Goal: Find specific page/section: Find specific page/section

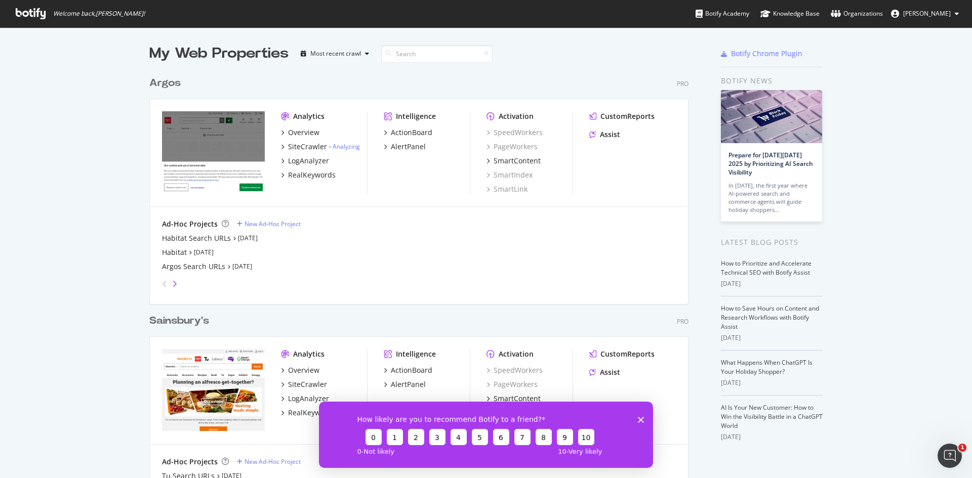
click at [172, 282] on icon "angle-right" at bounding box center [174, 284] width 5 height 8
click at [172, 283] on icon "angle-right" at bounding box center [174, 284] width 5 height 8
click at [172, 284] on icon "angle-right" at bounding box center [174, 284] width 5 height 8
click at [162, 284] on icon "angle-left" at bounding box center [164, 284] width 5 height 8
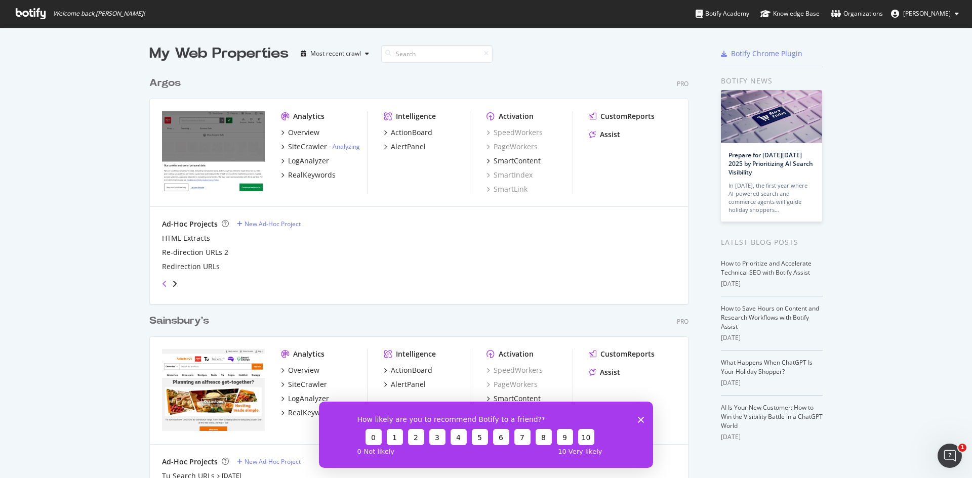
click at [162, 284] on icon "angle-left" at bounding box center [164, 284] width 5 height 8
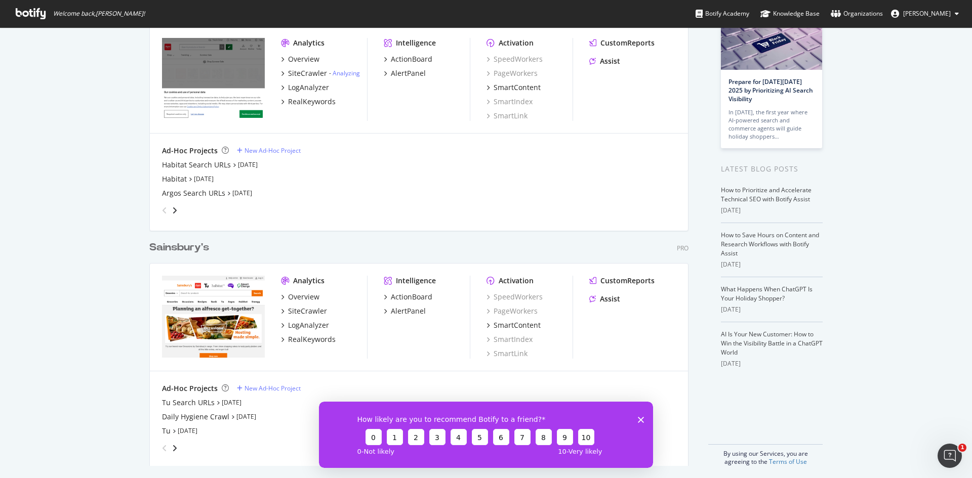
scroll to position [77, 0]
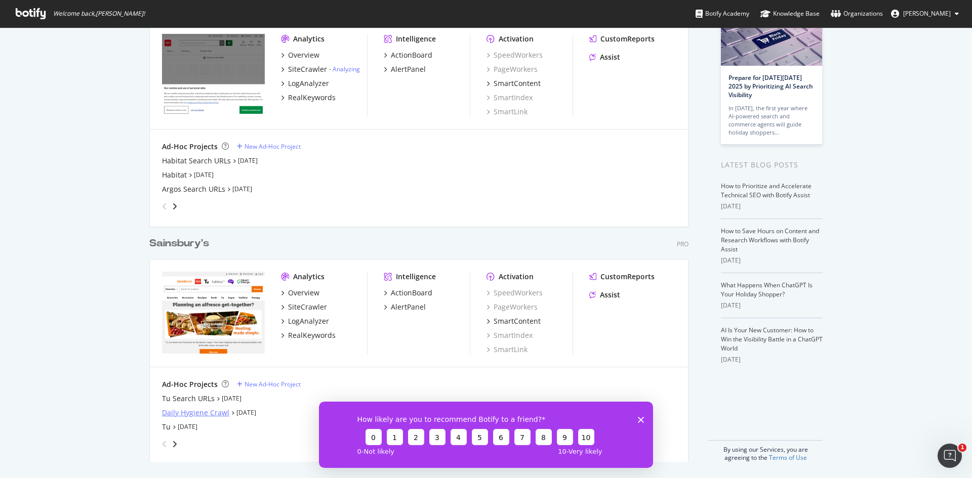
click at [171, 413] on div "Daily Hygiene Crawl" at bounding box center [195, 413] width 67 height 10
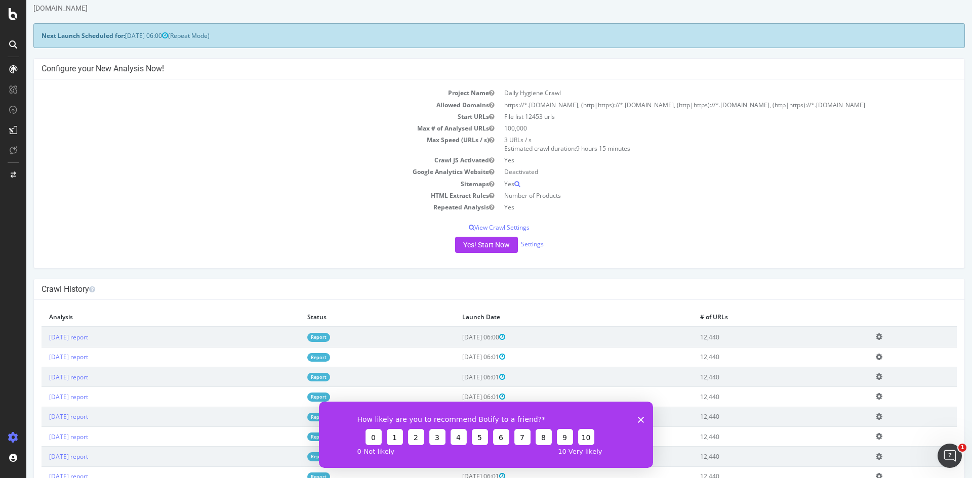
scroll to position [101, 0]
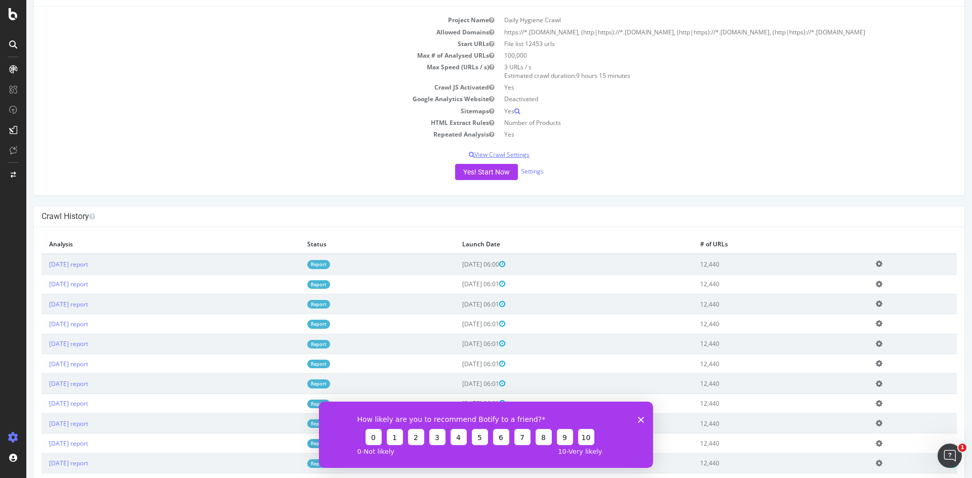
click at [504, 157] on p "View Crawl Settings" at bounding box center [499, 154] width 915 height 9
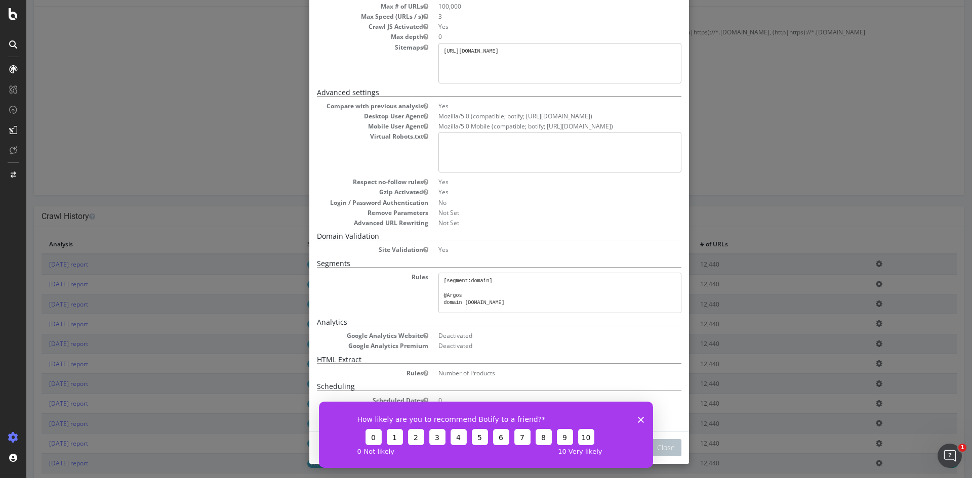
scroll to position [122, 0]
click at [643, 423] on div "How likely are you to recommend Botify to a friend? 0 1 2 3 4 5 6 7 8 9 10 0 - …" at bounding box center [486, 434] width 334 height 66
click at [640, 422] on icon "Close survey" at bounding box center [641, 420] width 6 height 6
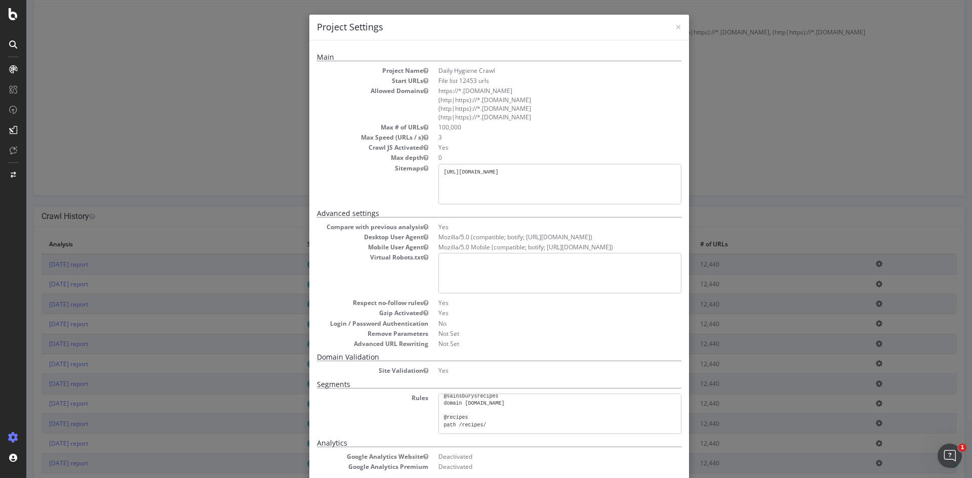
scroll to position [0, 0]
click at [752, 137] on div "× Close Project Settings Main Project Name Daily Hygiene Crawl Start URLs File …" at bounding box center [499, 239] width 946 height 478
